Goal: Transaction & Acquisition: Book appointment/travel/reservation

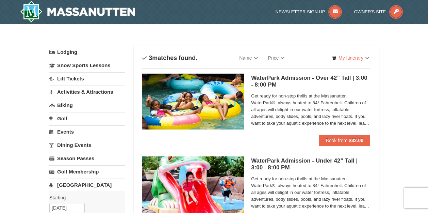
click at [68, 52] on link "Lodging" at bounding box center [87, 52] width 76 height 12
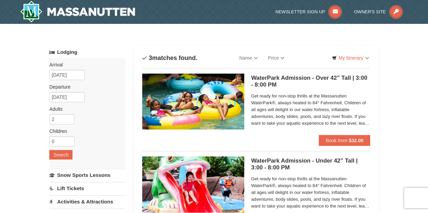
scroll to position [3, 0]
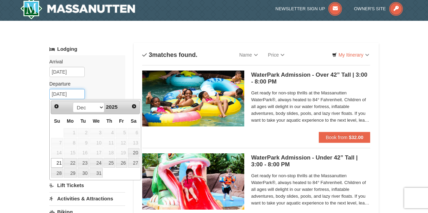
click at [63, 94] on input "[DATE]" at bounding box center [66, 94] width 35 height 10
click at [80, 162] on link "23" at bounding box center [84, 163] width 12 height 10
type input "[DATE]"
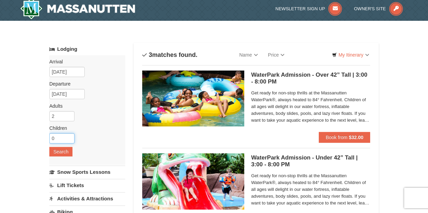
drag, startPoint x: 58, startPoint y: 138, endPoint x: 51, endPoint y: 138, distance: 7.2
click at [51, 138] on input "0" at bounding box center [61, 138] width 25 height 10
type input "2"
click at [60, 151] on button "Search" at bounding box center [60, 152] width 23 height 10
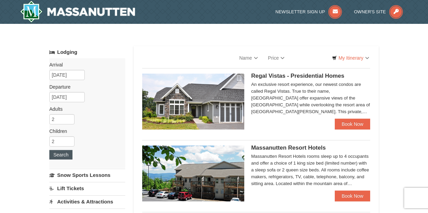
select select "10"
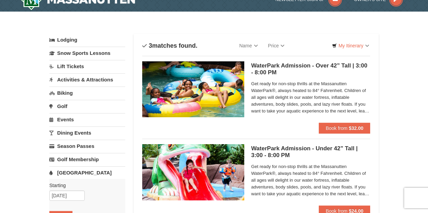
scroll to position [3, 0]
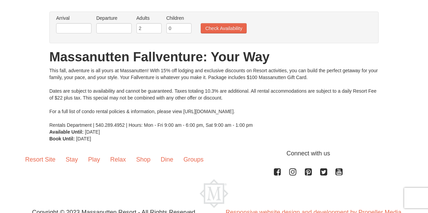
scroll to position [43, 0]
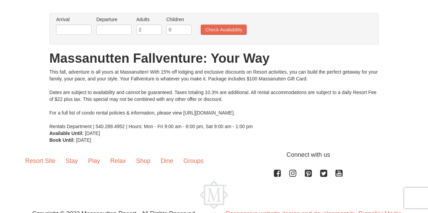
drag, startPoint x: 198, startPoint y: 113, endPoint x: 281, endPoint y: 111, distance: 83.0
click at [281, 111] on div "This fall, adventure is all yours at Massanutten! With 15% off lodging and excl…" at bounding box center [213, 98] width 329 height 61
copy div "www.massresort.com/stay/rental-info/."
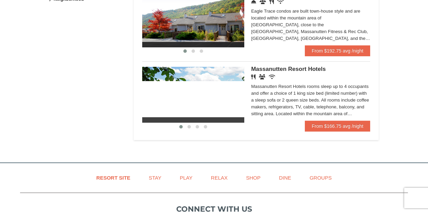
scroll to position [393, 0]
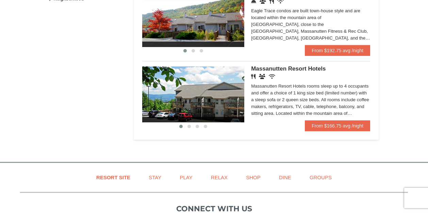
click at [236, 105] on img at bounding box center [193, 94] width 102 height 56
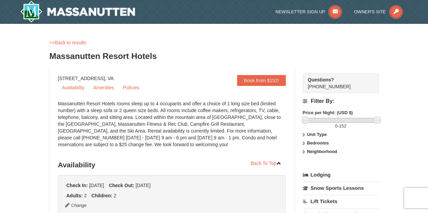
drag, startPoint x: 230, startPoint y: 104, endPoint x: 217, endPoint y: 104, distance: 12.6
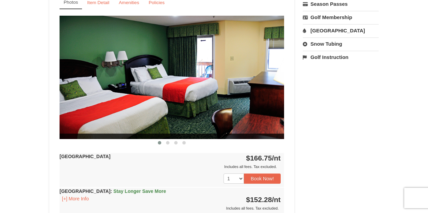
scroll to position [275, 0]
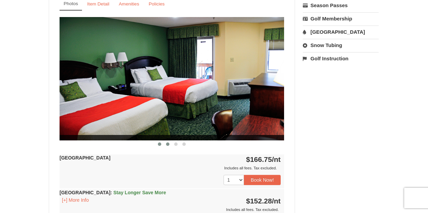
click at [167, 144] on span at bounding box center [167, 143] width 3 height 3
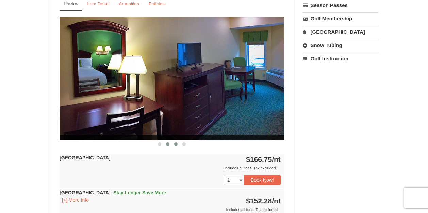
click at [174, 144] on button at bounding box center [176, 143] width 8 height 7
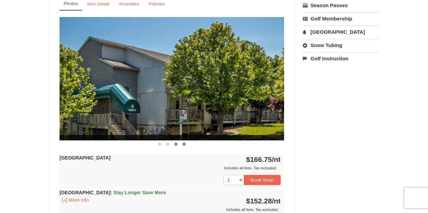
click at [184, 144] on span at bounding box center [183, 143] width 3 height 3
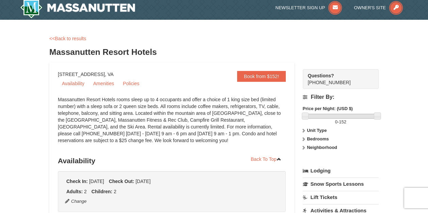
scroll to position [0, 0]
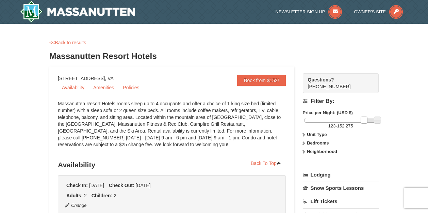
drag, startPoint x: 304, startPoint y: 119, endPoint x: 363, endPoint y: 117, distance: 58.5
click at [363, 117] on link at bounding box center [364, 119] width 7 height 7
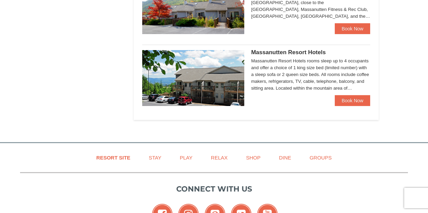
select select "10"
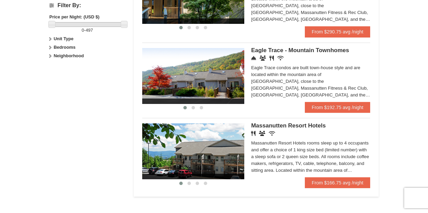
scroll to position [339, 0]
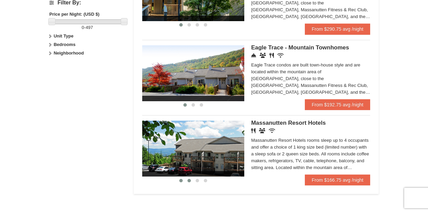
click at [189, 182] on span at bounding box center [188, 180] width 3 height 3
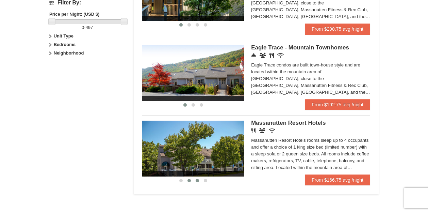
click at [198, 182] on span at bounding box center [197, 180] width 3 height 3
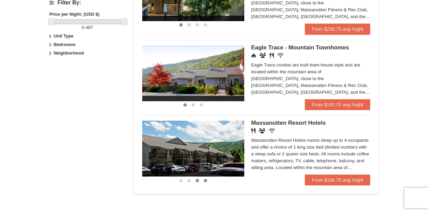
click at [205, 182] on span at bounding box center [205, 180] width 3 height 3
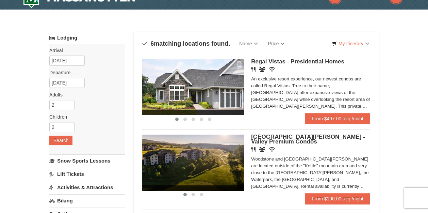
scroll to position [0, 0]
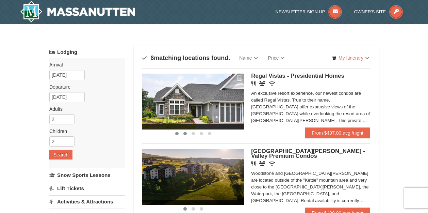
click at [185, 134] on span at bounding box center [184, 133] width 3 height 3
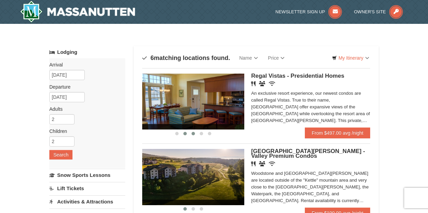
click at [192, 133] on span at bounding box center [193, 133] width 3 height 3
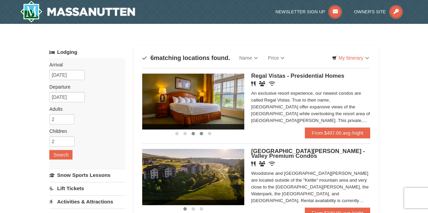
click at [200, 133] on span at bounding box center [201, 133] width 3 height 3
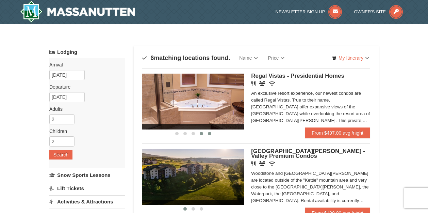
click at [210, 133] on span at bounding box center [209, 133] width 3 height 3
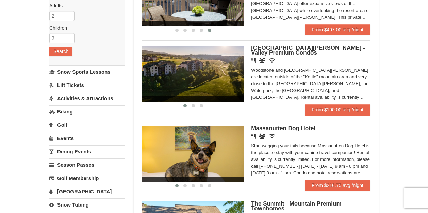
scroll to position [102, 0]
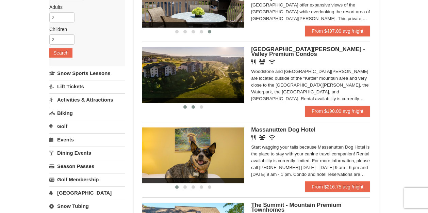
click at [194, 109] on button at bounding box center [193, 106] width 8 height 7
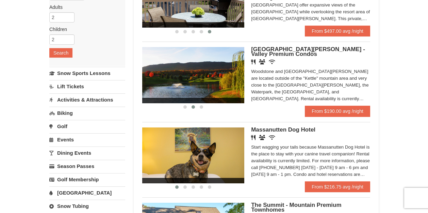
scroll to position [102, 0]
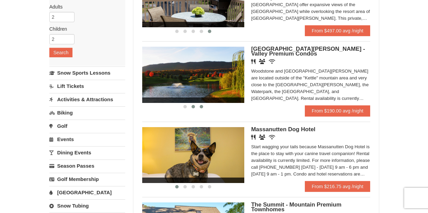
click at [204, 109] on button at bounding box center [201, 106] width 8 height 7
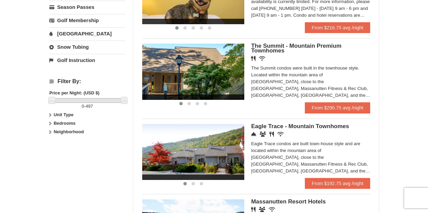
scroll to position [263, 0]
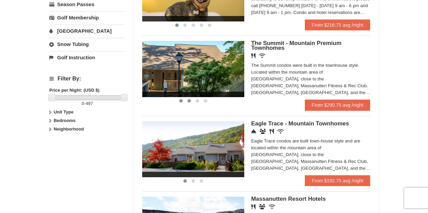
click at [189, 102] on span at bounding box center [188, 100] width 3 height 3
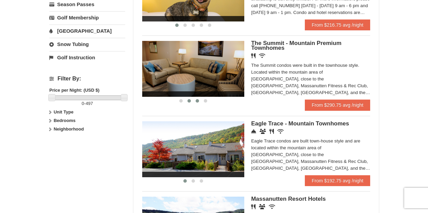
click at [195, 104] on button at bounding box center [197, 100] width 8 height 7
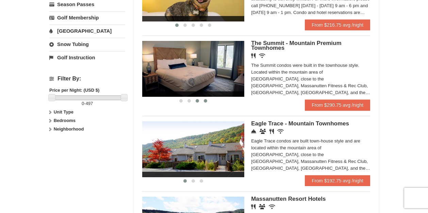
click at [204, 102] on span at bounding box center [205, 100] width 3 height 3
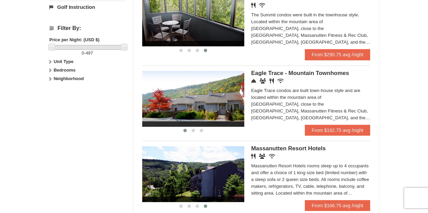
scroll to position [314, 0]
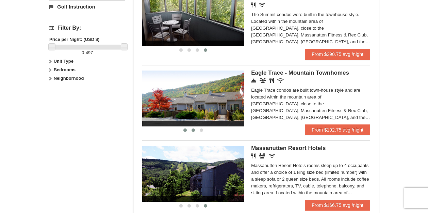
click at [193, 132] on span at bounding box center [193, 129] width 3 height 3
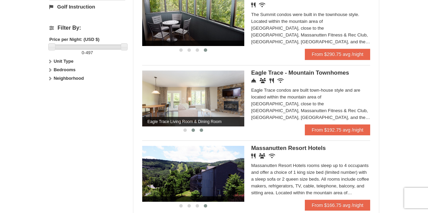
click at [202, 132] on span at bounding box center [201, 129] width 3 height 3
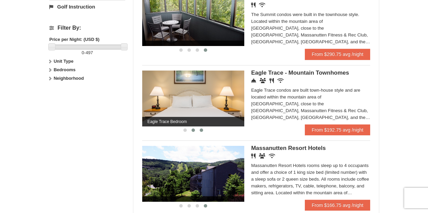
click at [194, 132] on span at bounding box center [193, 129] width 3 height 3
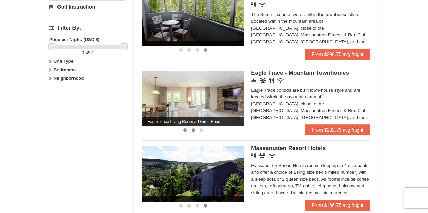
click at [184, 132] on span at bounding box center [184, 129] width 3 height 3
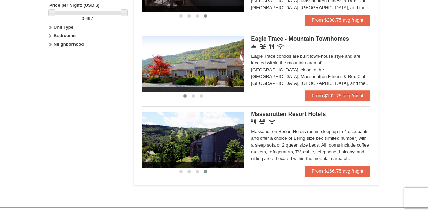
scroll to position [364, 0]
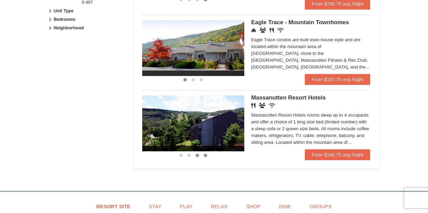
click at [201, 156] on button at bounding box center [197, 155] width 8 height 7
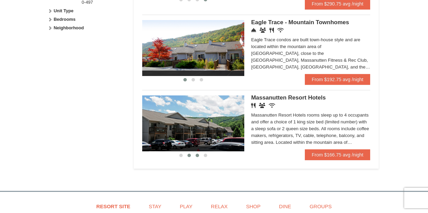
click at [189, 157] on span at bounding box center [188, 154] width 3 height 3
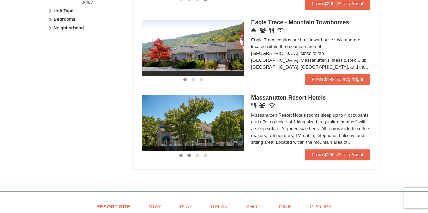
click at [183, 159] on button at bounding box center [181, 155] width 8 height 7
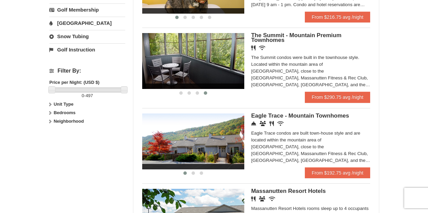
scroll to position [269, 0]
